Goal: Information Seeking & Learning: Learn about a topic

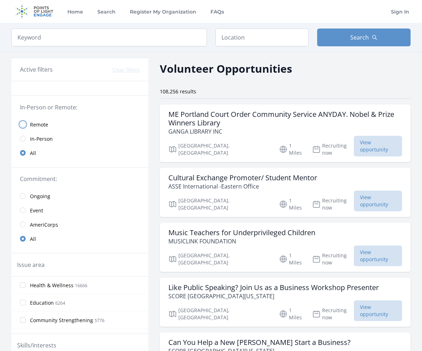
click at [23, 124] on input "radio" at bounding box center [23, 125] width 6 height 6
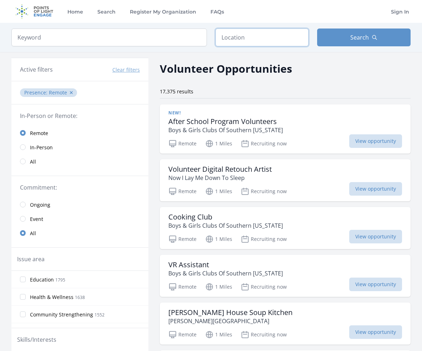
click at [237, 38] on input "text" at bounding box center [261, 38] width 93 height 18
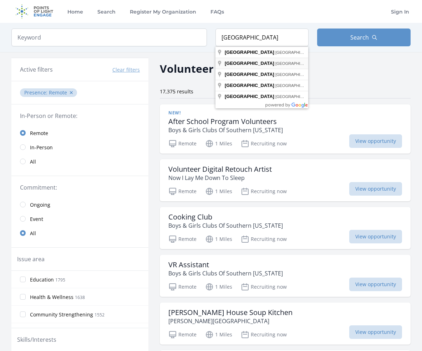
type input "Naples, FL, USA"
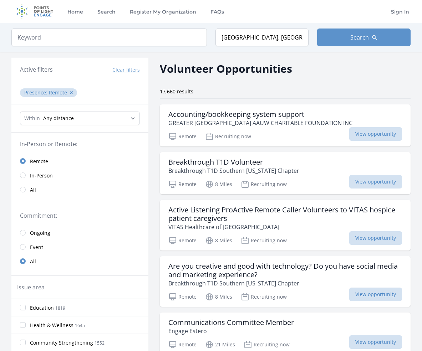
click at [121, 317] on div "Health & Wellness 1645" at bounding box center [79, 324] width 137 height 17
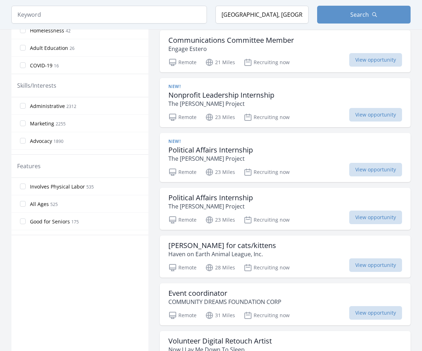
scroll to position [285, 0]
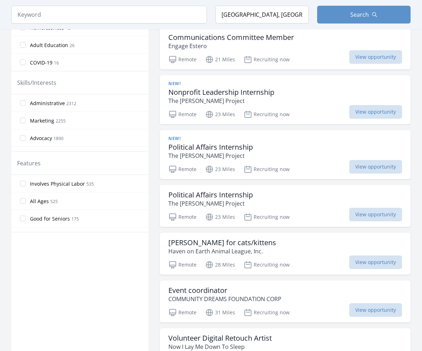
click at [46, 201] on span "All Ages" at bounding box center [39, 201] width 19 height 7
click at [26, 201] on input "All Ages 525" at bounding box center [23, 201] width 6 height 6
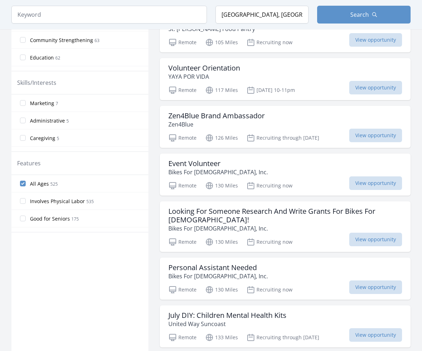
click at [50, 288] on div "Active filters Clear filters Presence : Remote ✕ Within Any distance , 5 Miles …" at bounding box center [79, 299] width 137 height 1053
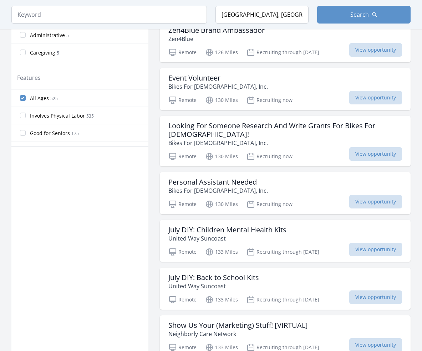
scroll to position [715, 0]
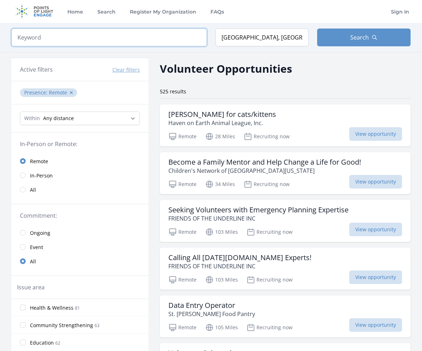
click at [87, 30] on input "search" at bounding box center [108, 38] width 195 height 18
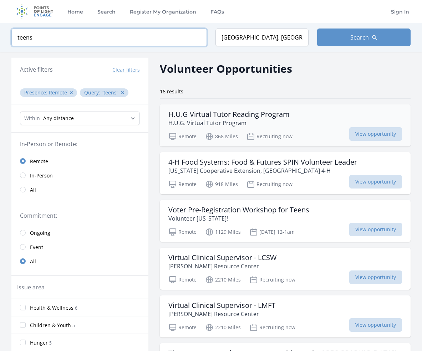
type input "teens"
click at [217, 115] on h3 "H.U.G Virtual Tutor Reading Program" at bounding box center [228, 114] width 121 height 9
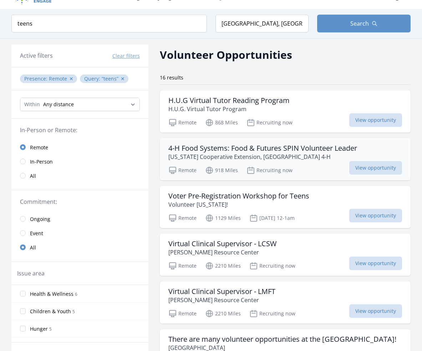
scroll to position [14, 0]
click at [218, 145] on h3 "4-H Food Systems: Food & Futures SPIN Volunteer Leader" at bounding box center [262, 148] width 189 height 9
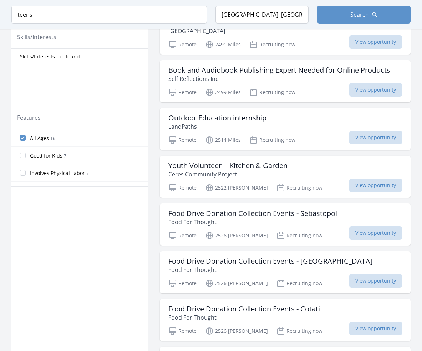
scroll to position [0, 0]
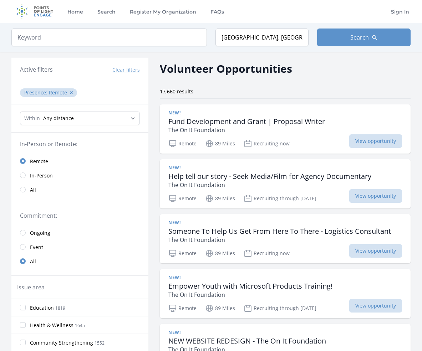
scroll to position [715, 0]
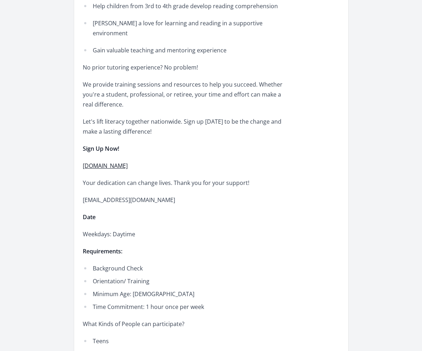
scroll to position [328, 0]
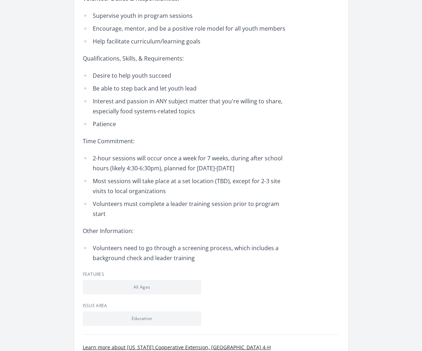
scroll to position [43, 0]
